Goal: Find specific page/section: Find specific page/section

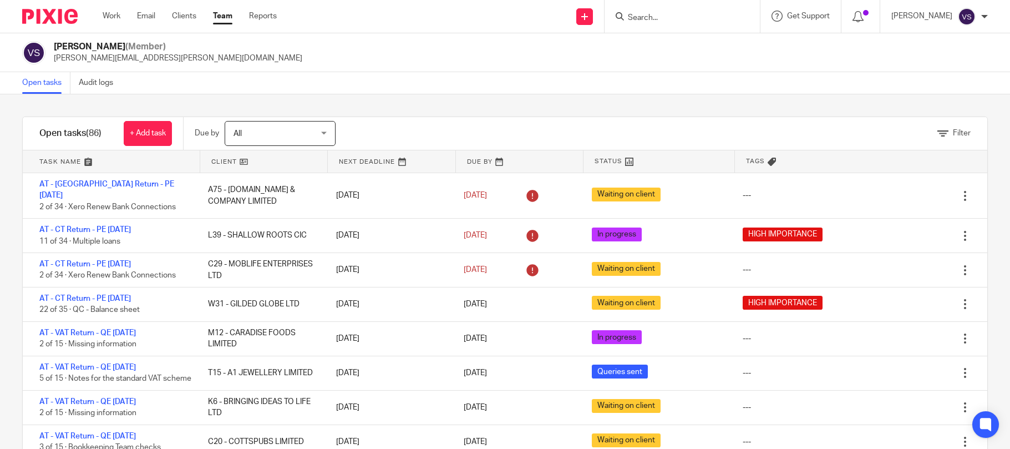
click at [648, 25] on div at bounding box center [681, 16] width 155 height 33
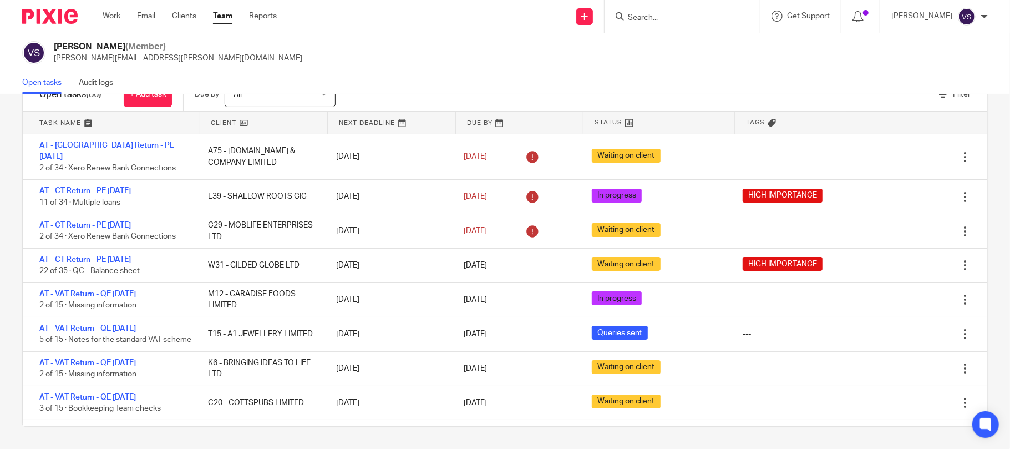
scroll to position [2892, 0]
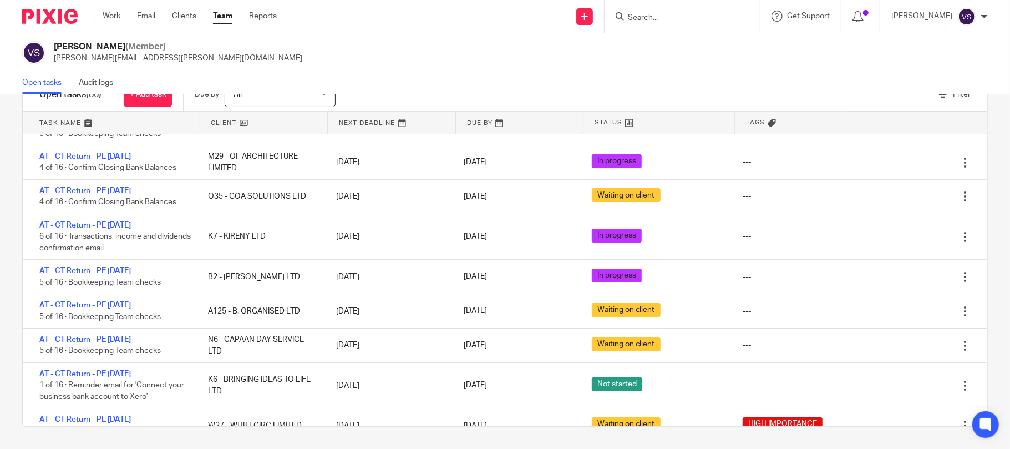
click at [653, 16] on input "Search" at bounding box center [676, 18] width 100 height 10
paste input "BEYOND VISION TRANSITIONS C.I.C."
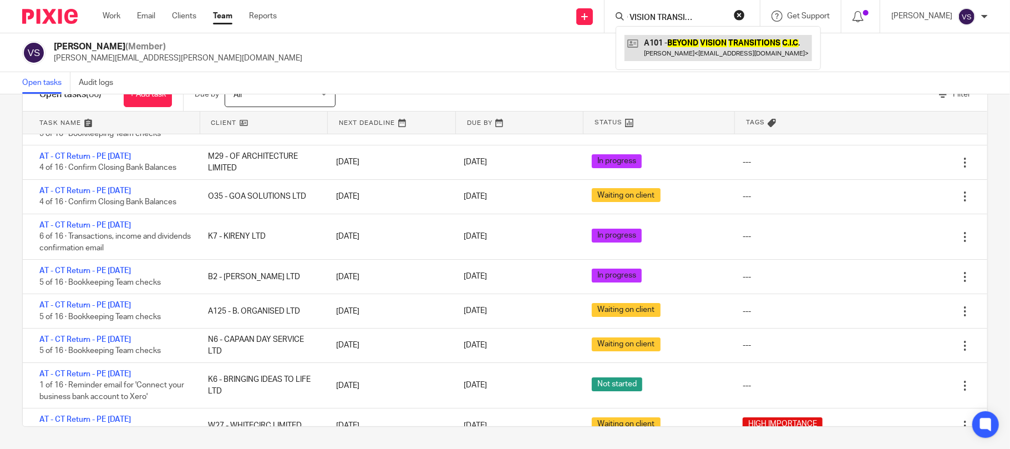
type input "BEYOND VISION TRANSITIONS C.I.C"
click at [715, 58] on link at bounding box center [717, 48] width 187 height 26
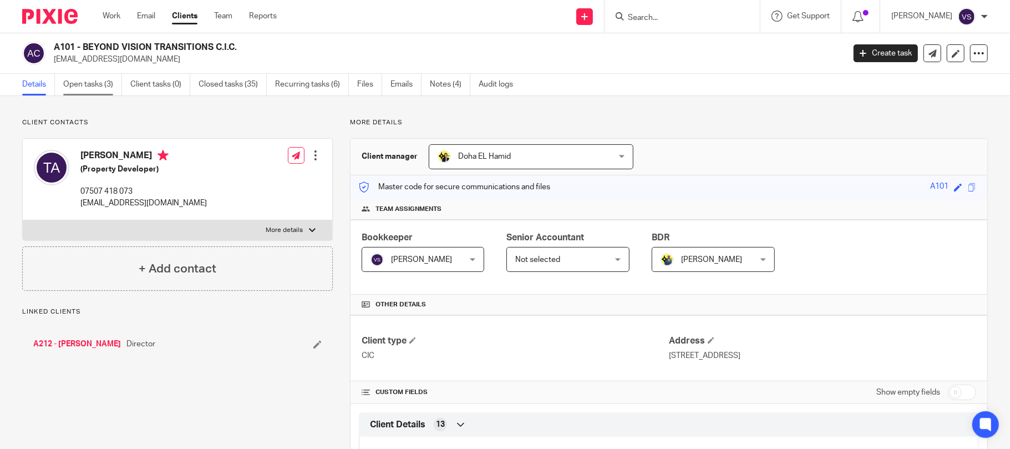
click at [99, 85] on link "Open tasks (3)" at bounding box center [92, 85] width 59 height 22
